Goal: Task Accomplishment & Management: Manage account settings

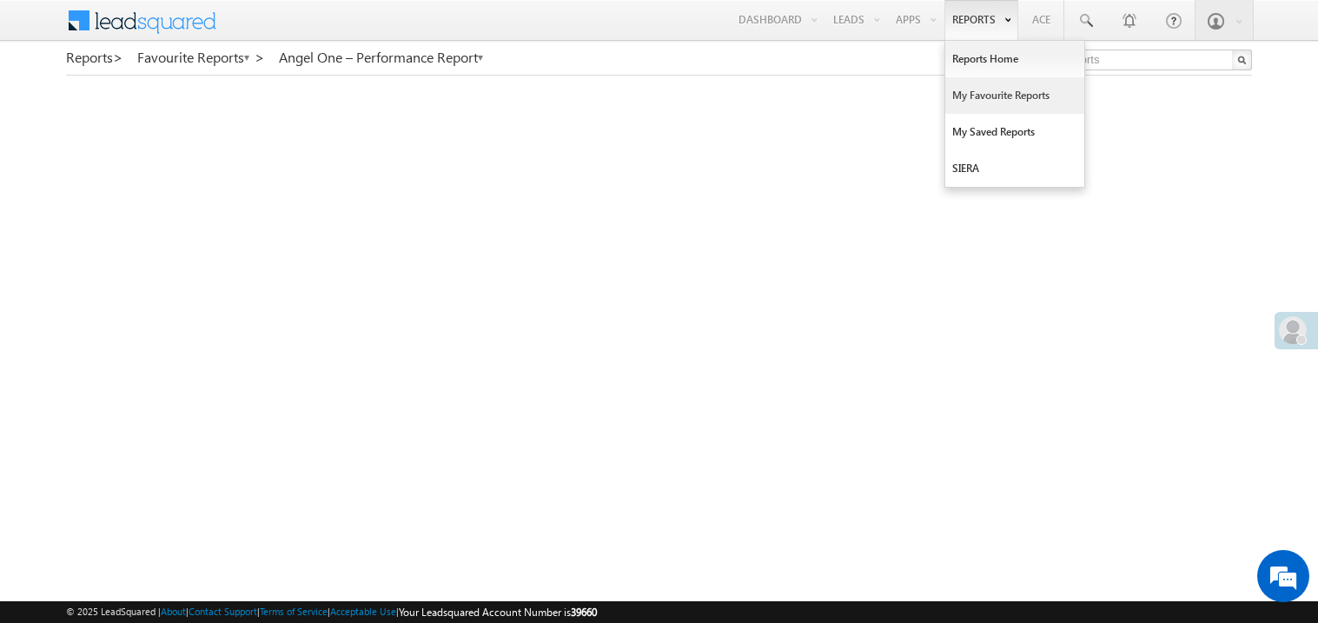
click at [968, 104] on link "My Favourite Reports" at bounding box center [1014, 95] width 139 height 36
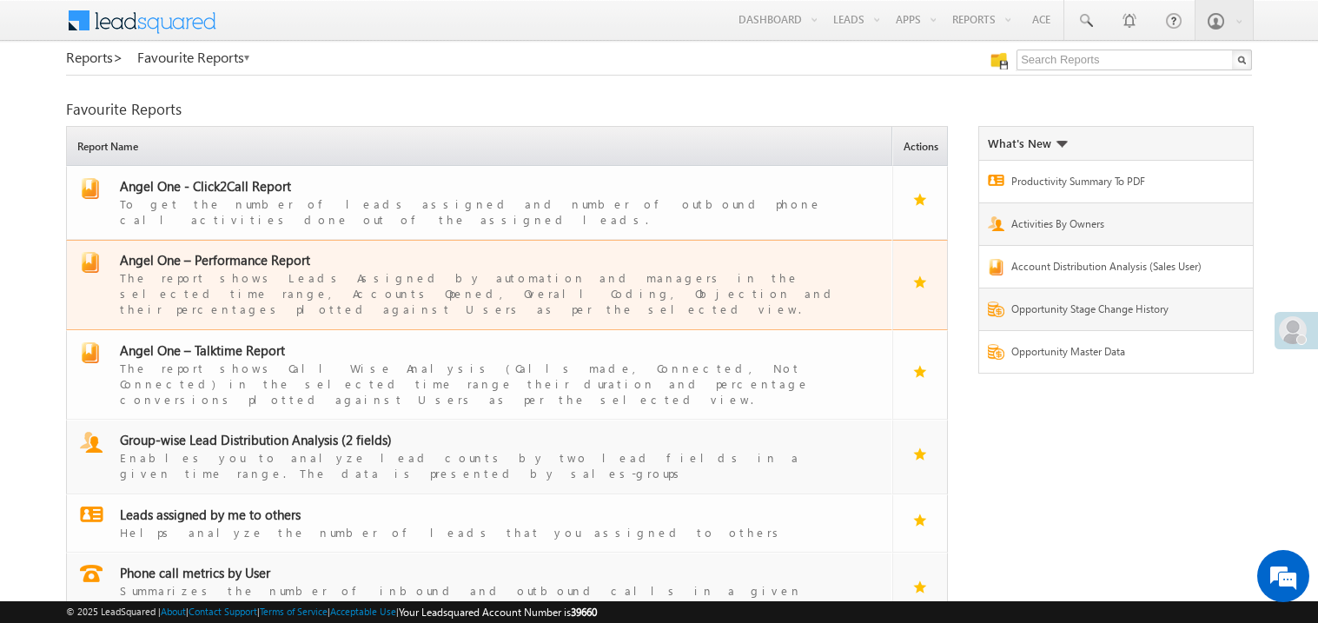
click at [229, 251] on span "Angel One – Performance Report" at bounding box center [215, 259] width 190 height 17
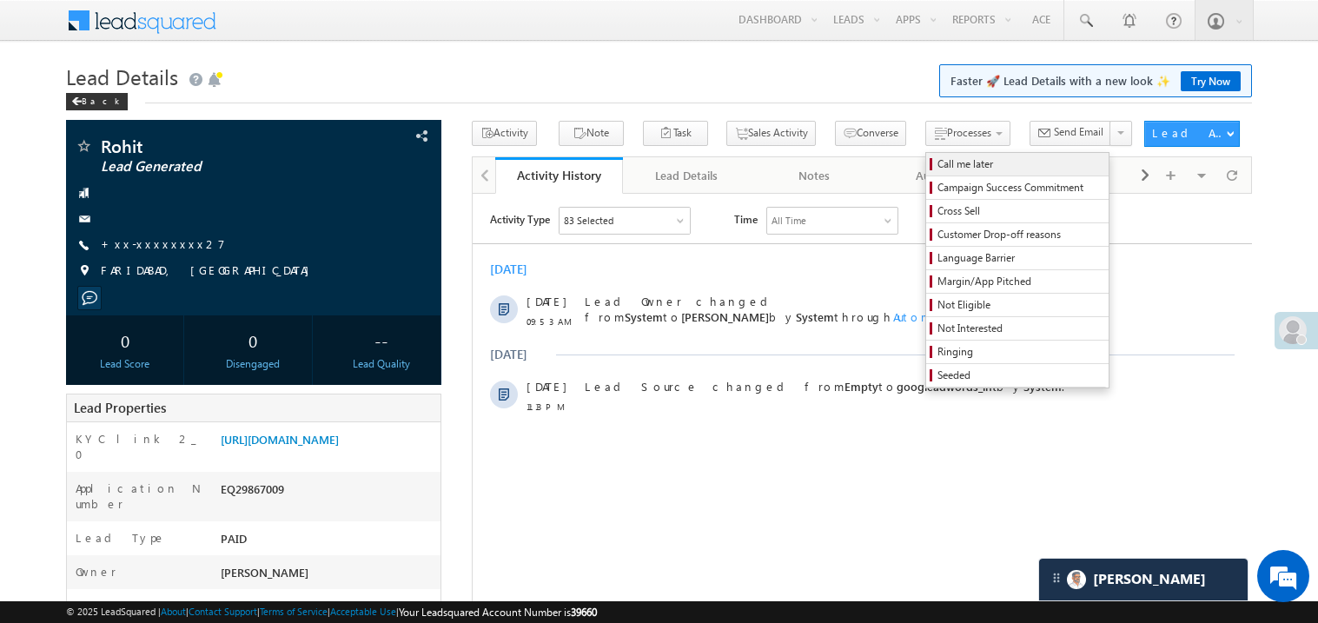
click at [938, 163] on span "Call me later" at bounding box center [1020, 164] width 165 height 16
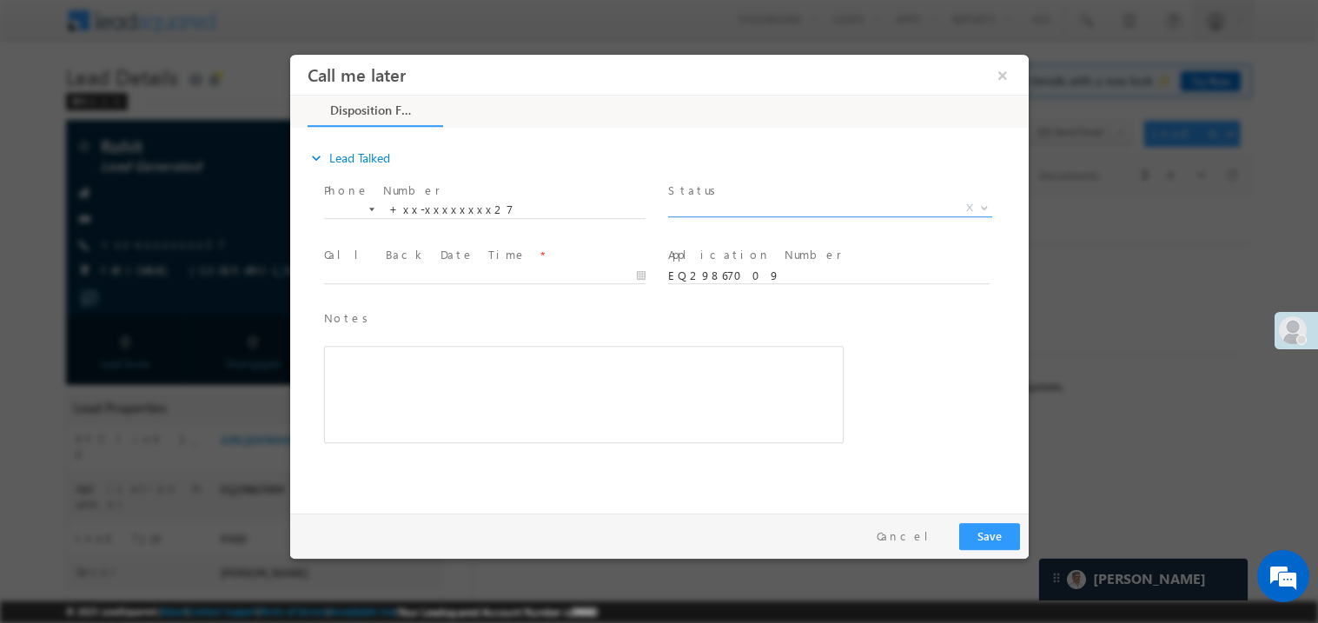
click at [733, 201] on span "X" at bounding box center [829, 207] width 324 height 17
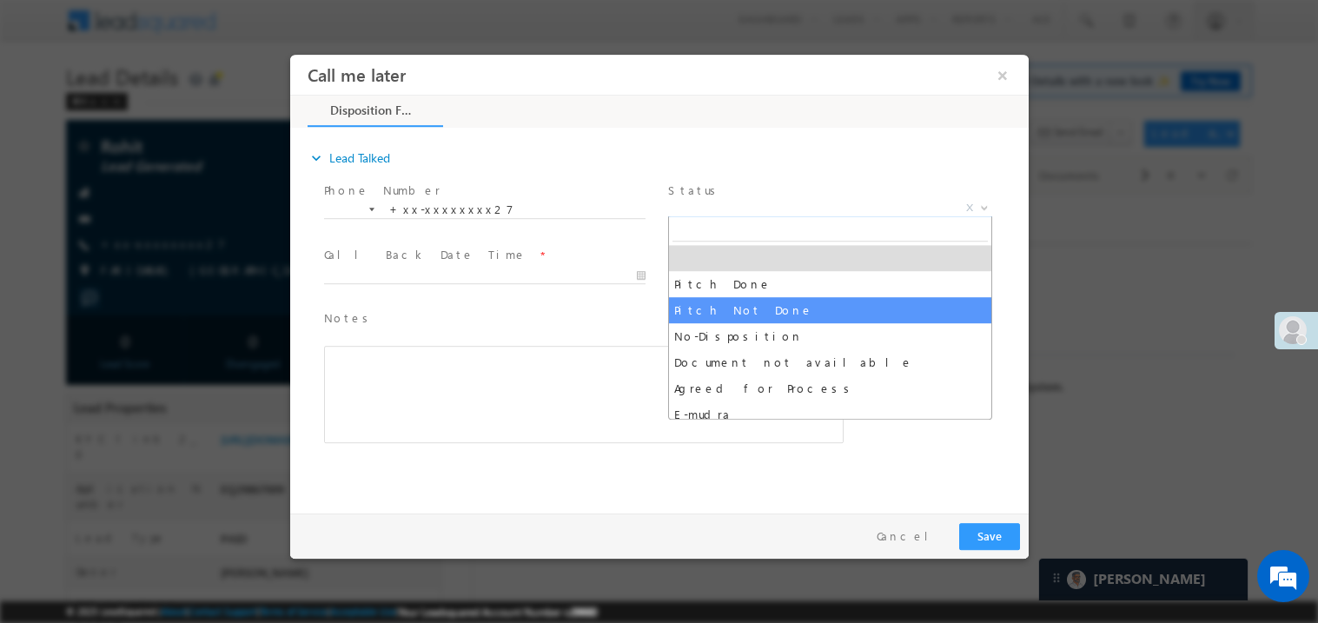
select select "Pitch Not Done"
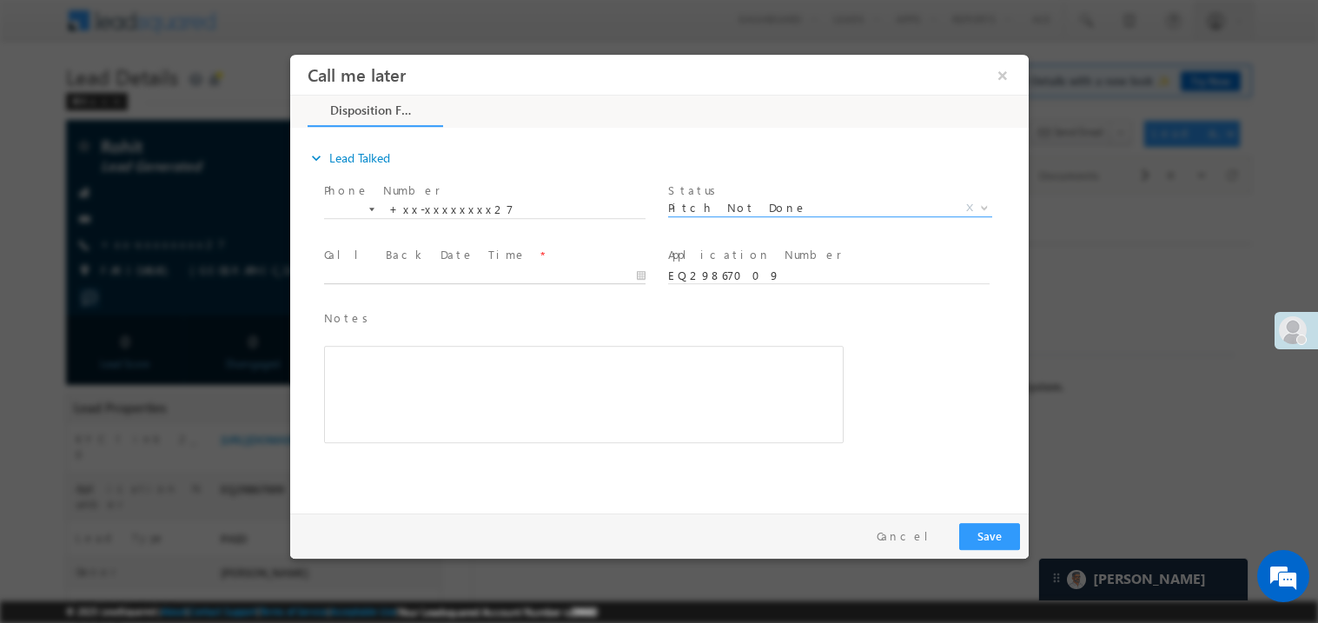
click at [447, 279] on body "Call me later ×" at bounding box center [658, 279] width 739 height 451
type input "10/02/25 9:54 AM"
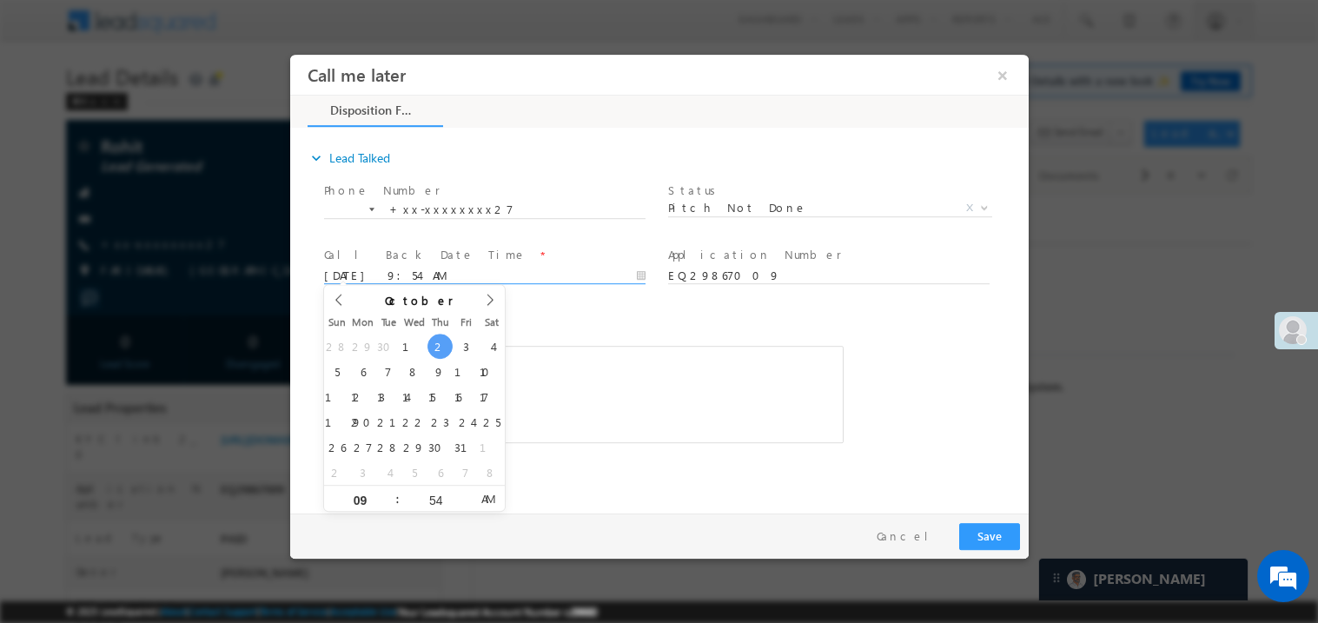
click at [580, 373] on div "Rich Text Editor, 40788eee-0fb2-11ec-a811-0adc8a9d82c2__tab1__section1__Notes__…" at bounding box center [583, 393] width 520 height 97
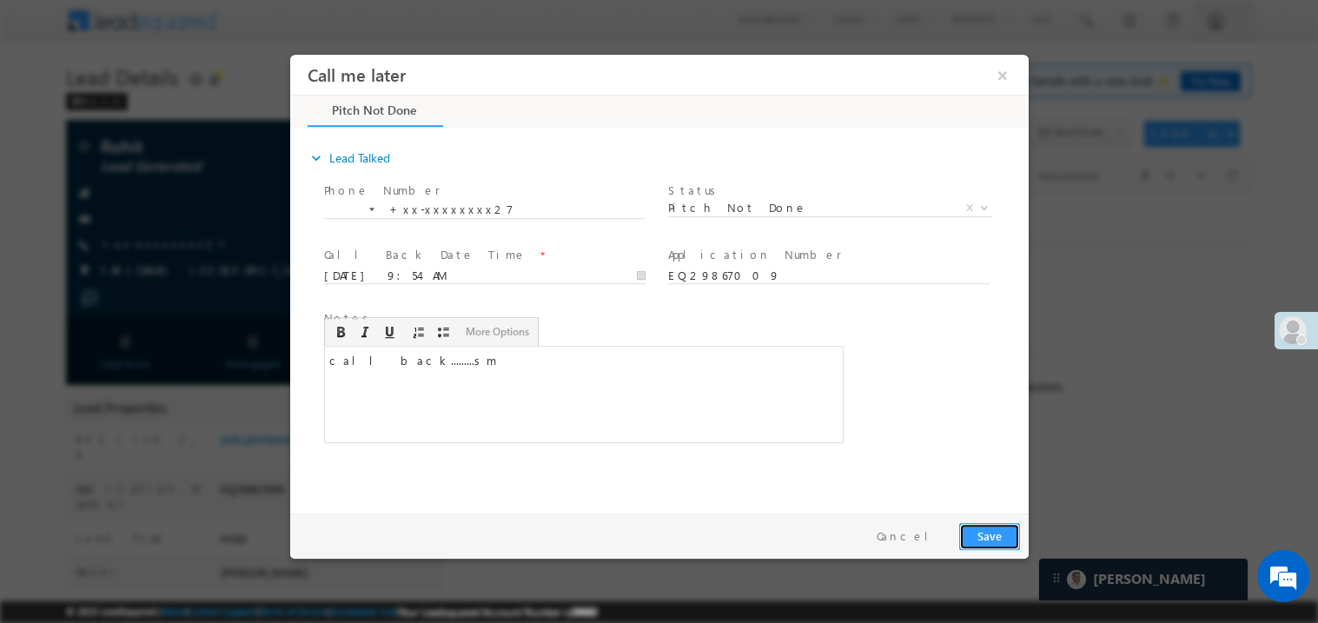
click at [984, 541] on button "Save" at bounding box center [988, 535] width 61 height 27
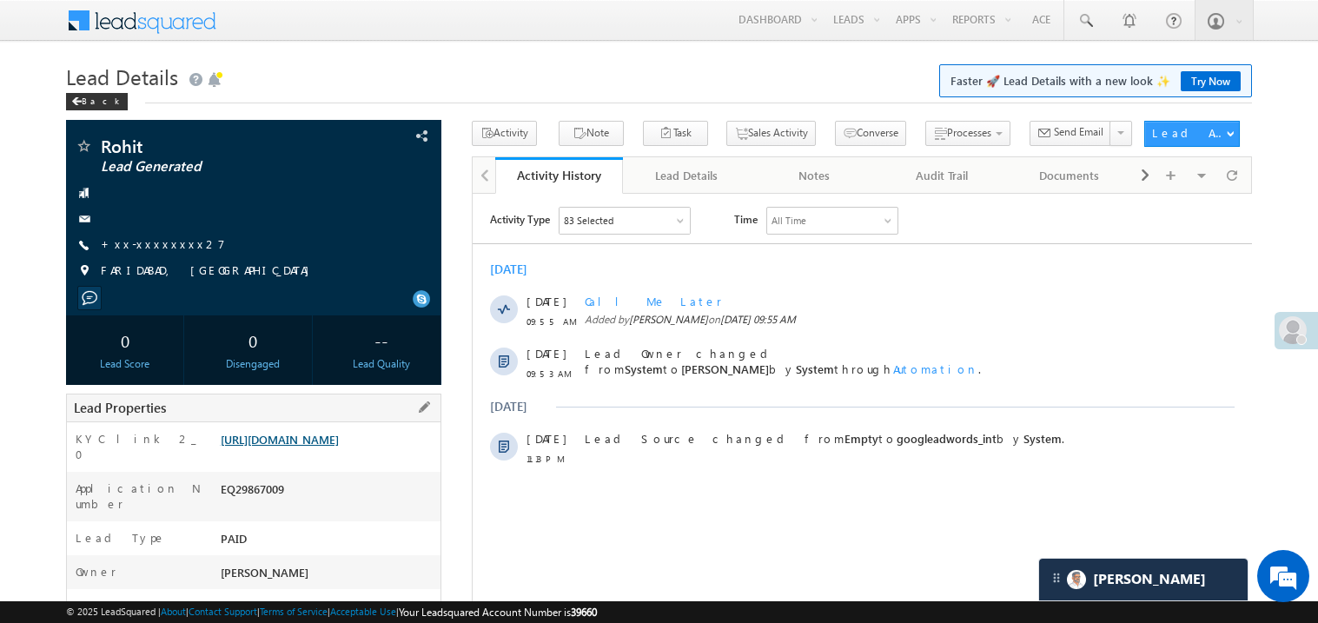
click at [339, 447] on link "https://angelbroking1-pk3em7sa.customui-test.leadsquared.com?leadId=0d859620-c4…" at bounding box center [280, 439] width 118 height 15
